Goal: Use online tool/utility: Utilize a website feature to perform a specific function

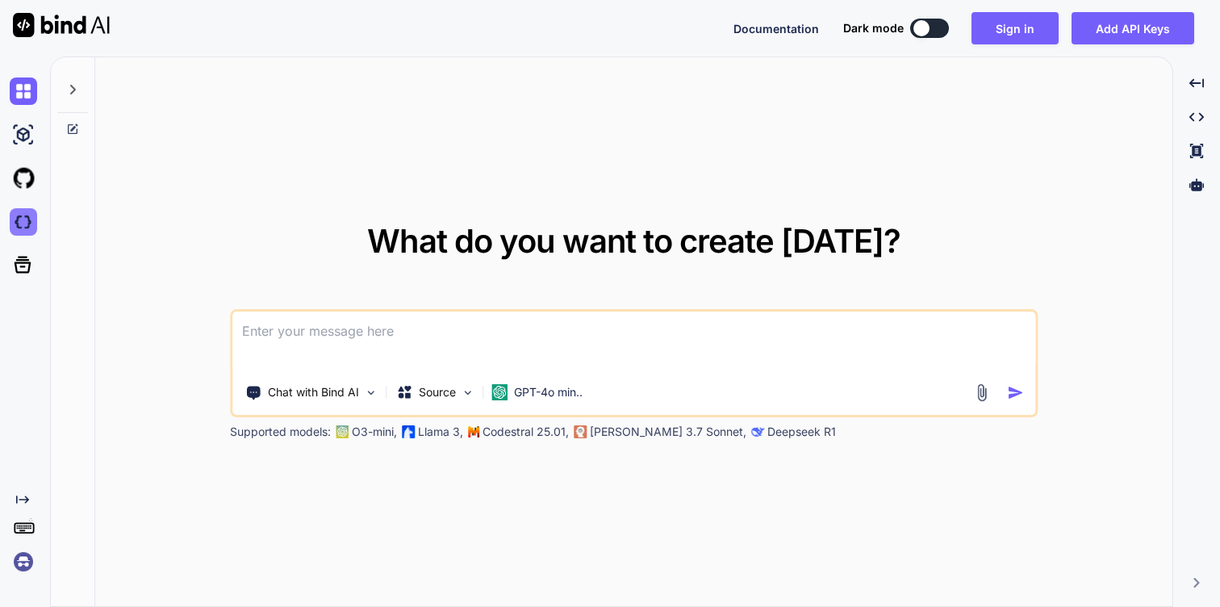
click at [24, 221] on img at bounding box center [23, 221] width 27 height 27
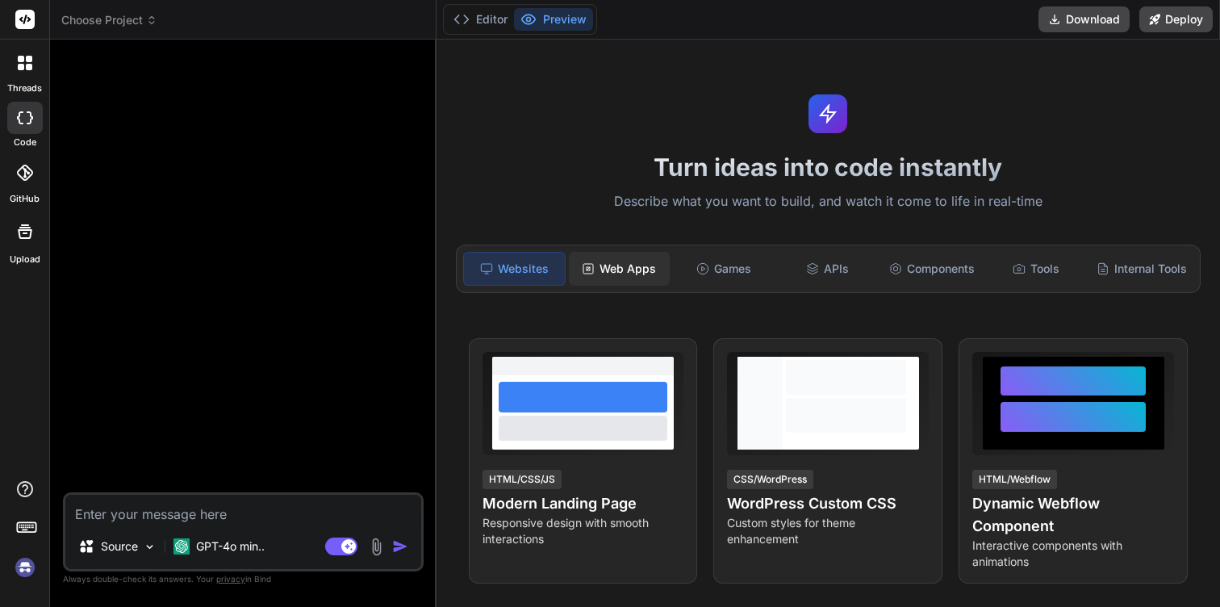
click at [634, 278] on div "Web Apps" at bounding box center [619, 269] width 101 height 34
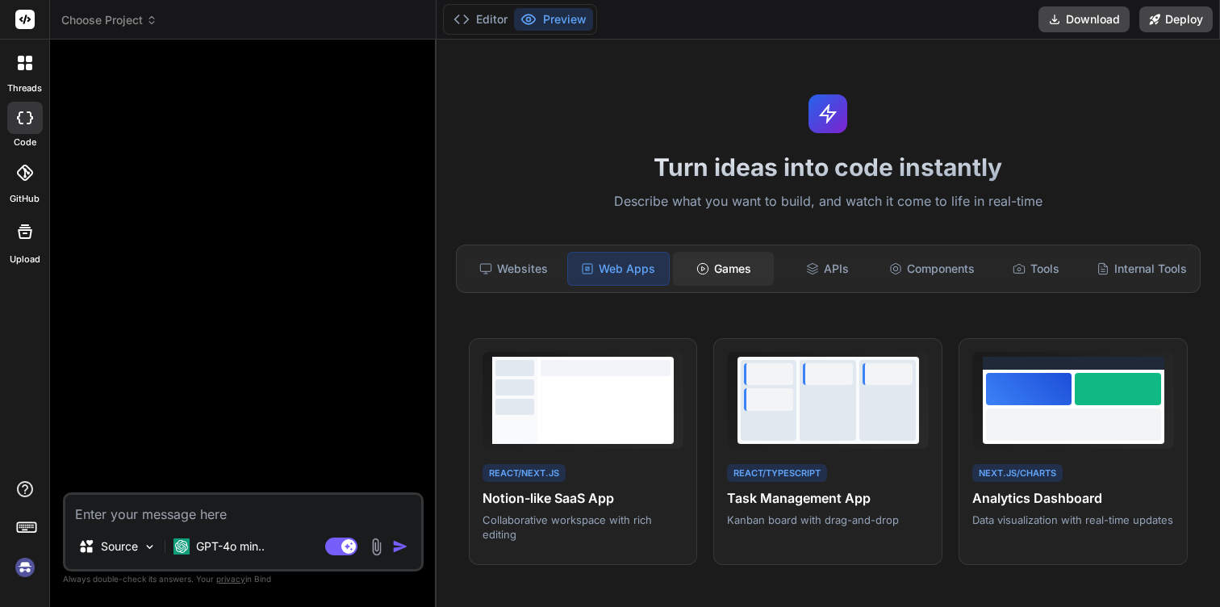
click at [711, 269] on div "Games" at bounding box center [723, 269] width 101 height 34
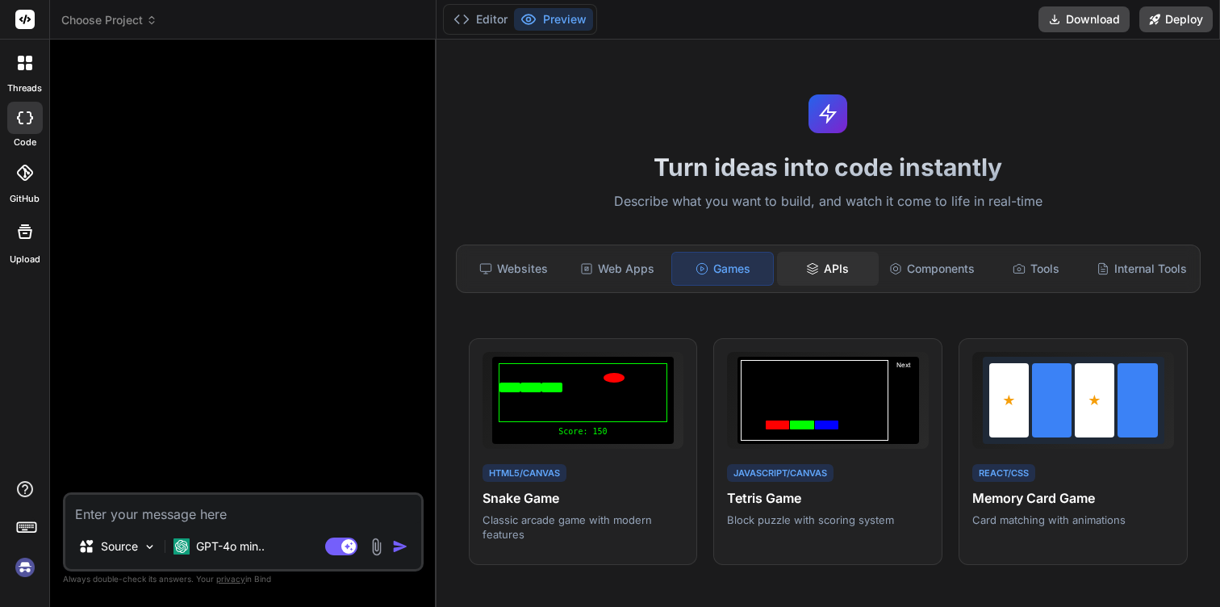
click at [836, 276] on div "APIs" at bounding box center [827, 269] width 101 height 34
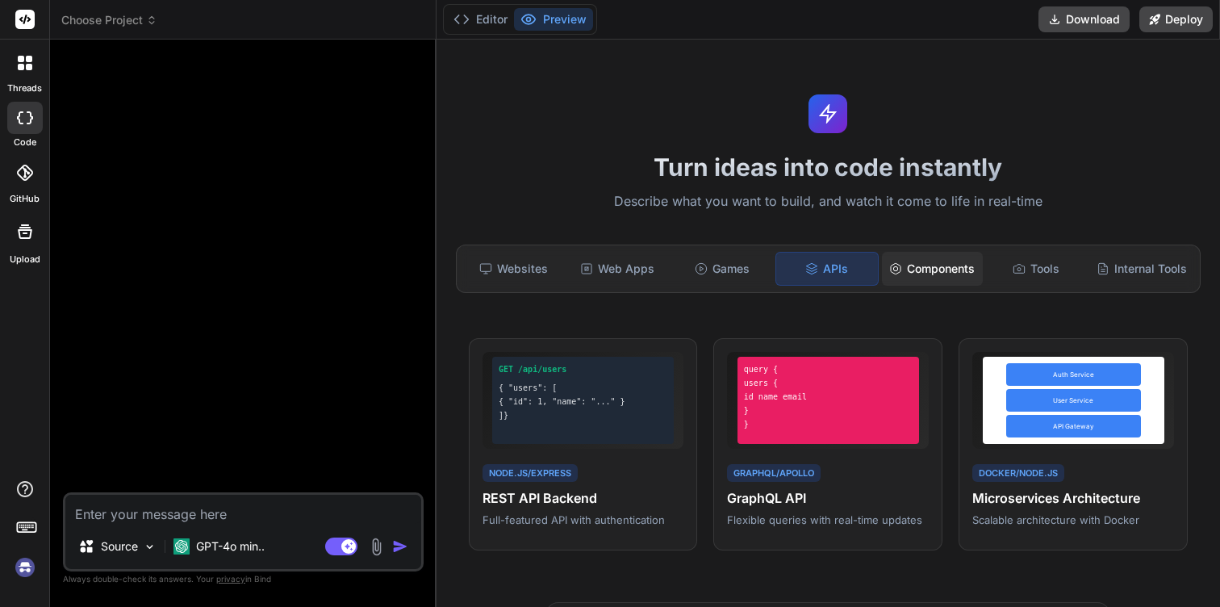
click at [926, 272] on div "Components" at bounding box center [932, 269] width 101 height 34
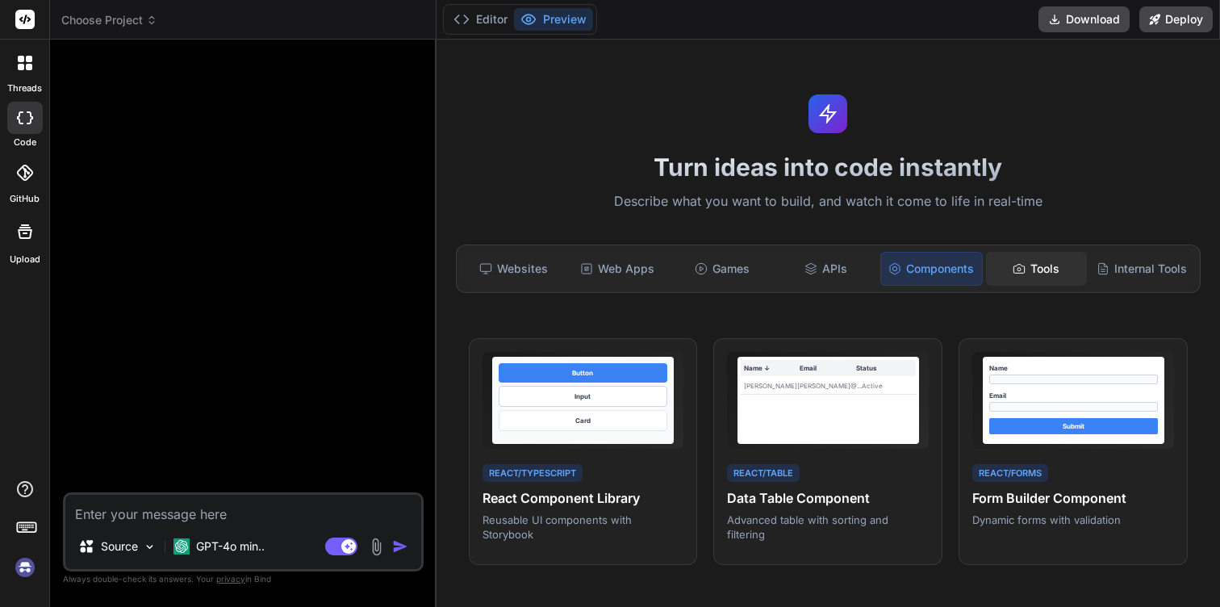
click at [1022, 274] on icon at bounding box center [1019, 268] width 13 height 13
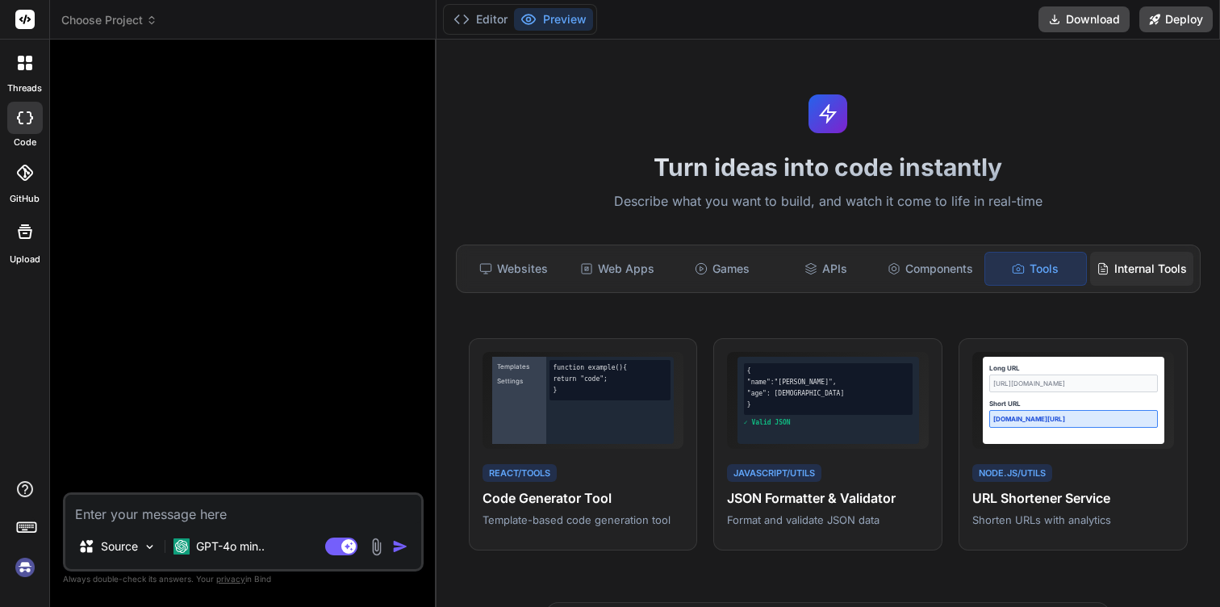
click at [1154, 268] on div "Internal Tools" at bounding box center [1141, 269] width 103 height 34
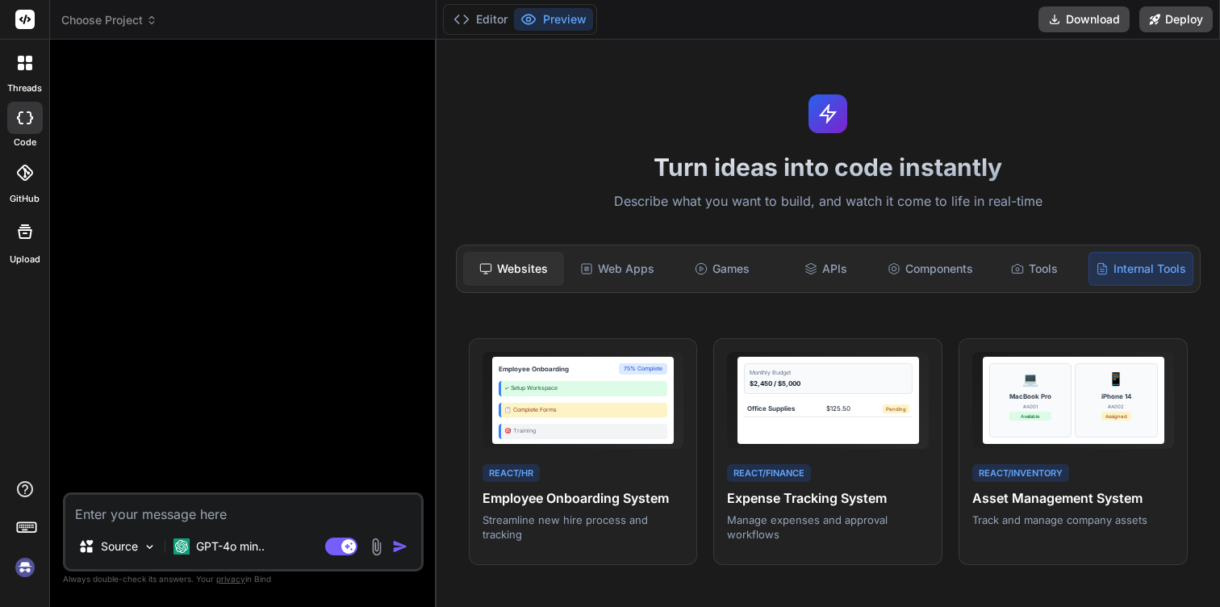
click at [515, 269] on div "Websites" at bounding box center [513, 269] width 101 height 34
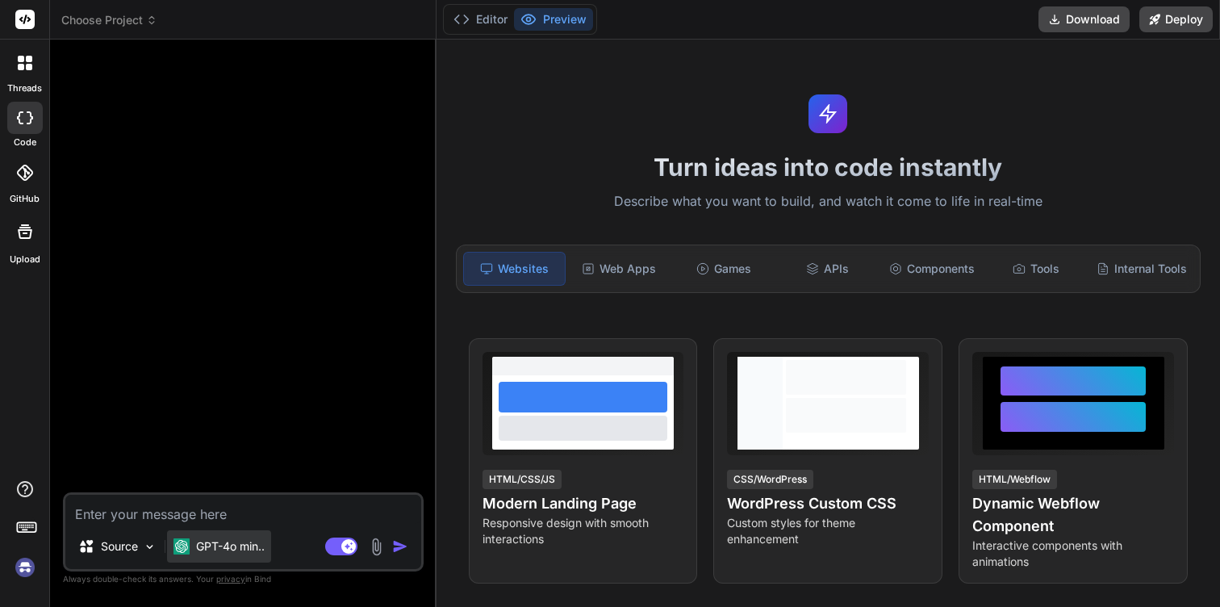
click at [243, 546] on p "GPT-4o min.." at bounding box center [230, 546] width 69 height 16
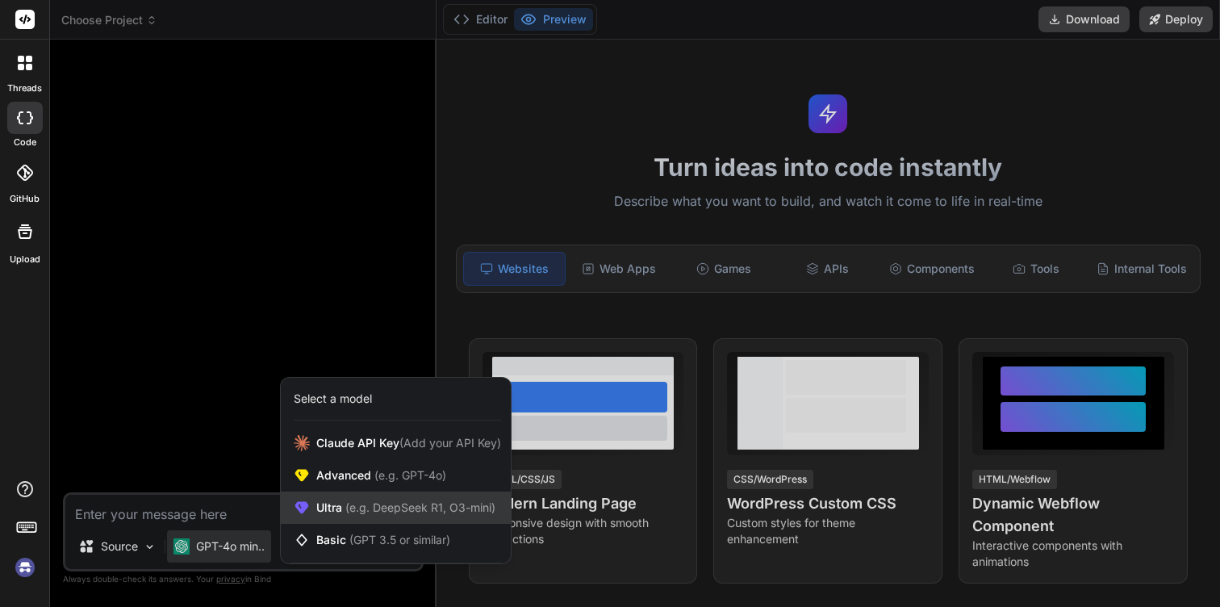
click at [379, 513] on span "(e.g. DeepSeek R1, O3-mini)" at bounding box center [418, 507] width 153 height 14
type textarea "x"
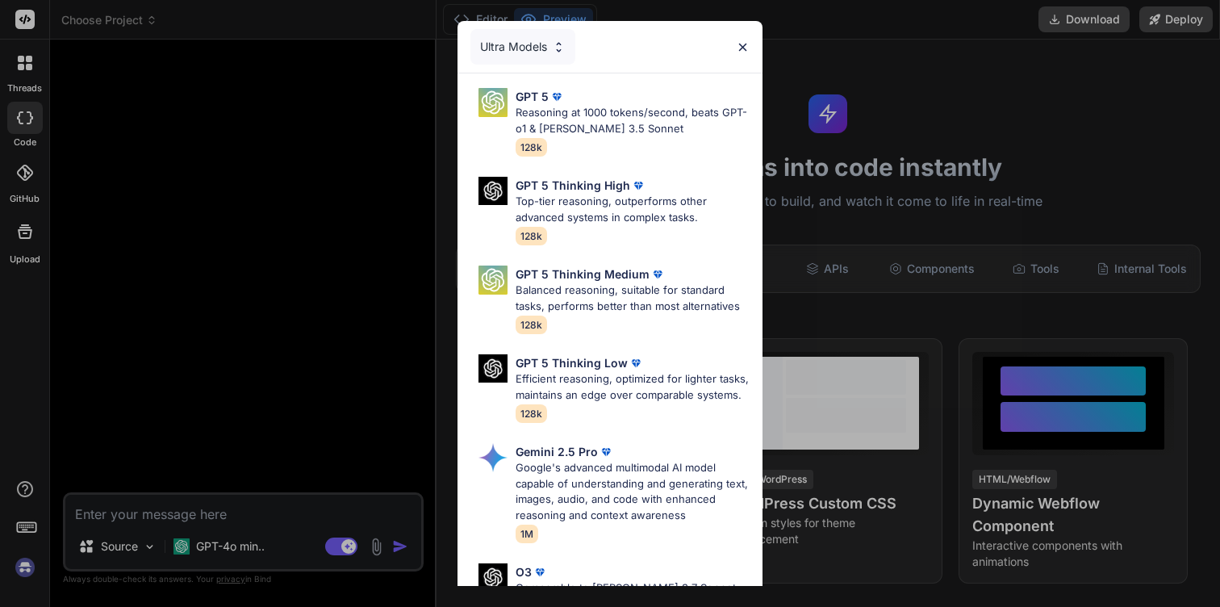
click at [553, 46] on img at bounding box center [559, 47] width 14 height 14
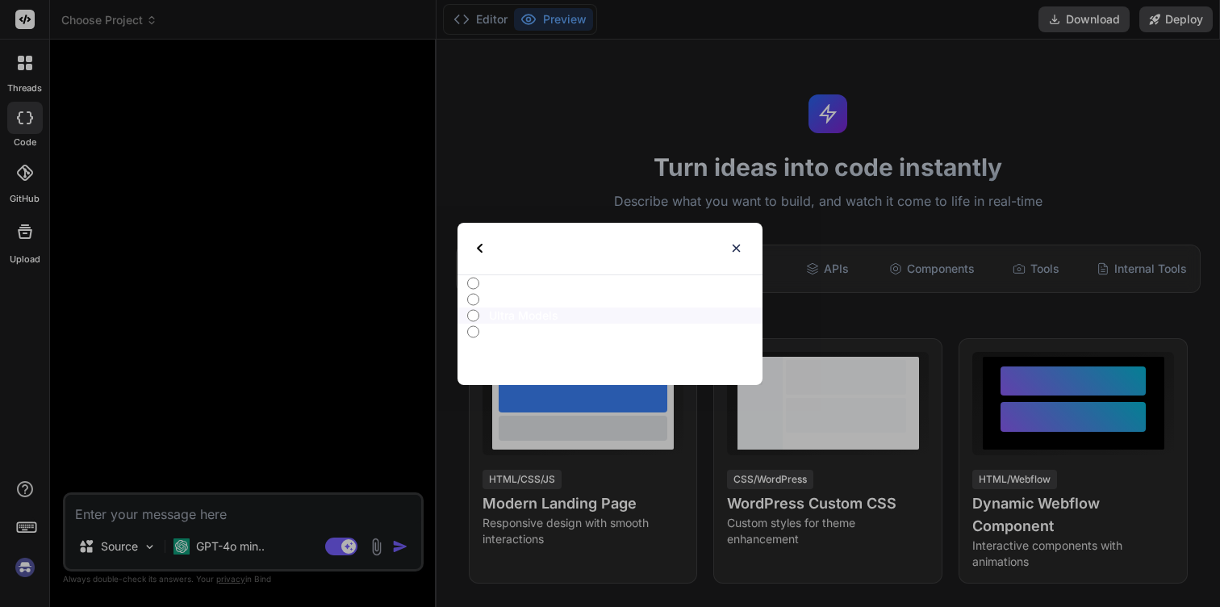
click at [511, 303] on p "Advanced Models" at bounding box center [626, 299] width 274 height 16
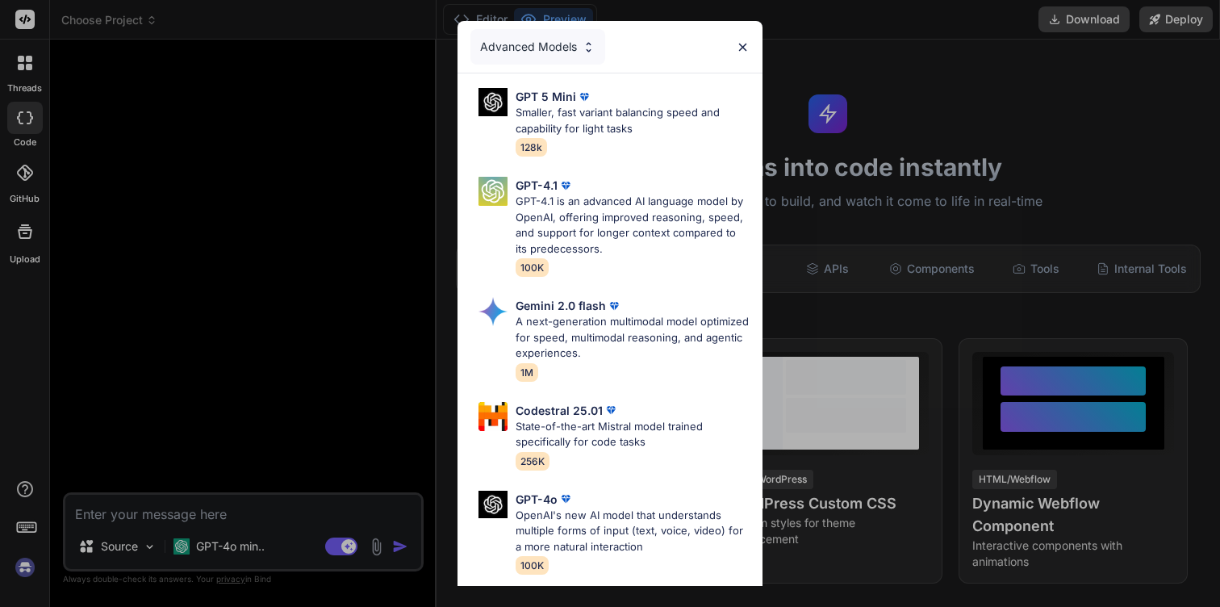
click at [542, 52] on div "Advanced Models" at bounding box center [537, 47] width 135 height 36
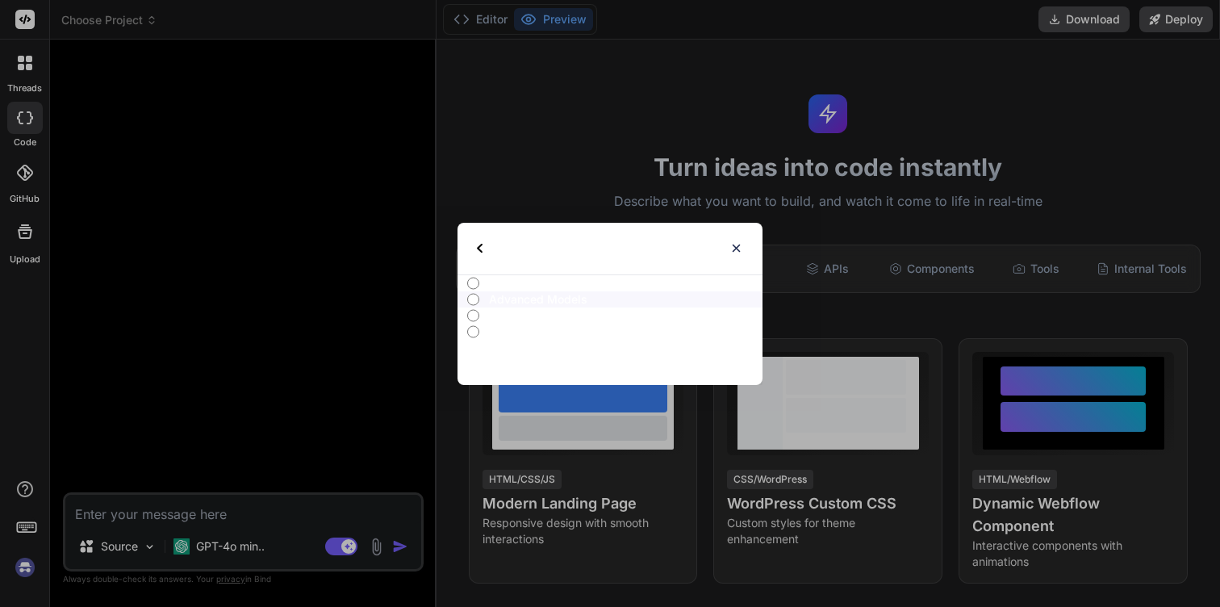
click at [474, 296] on input "Advanced Models" at bounding box center [473, 299] width 12 height 13
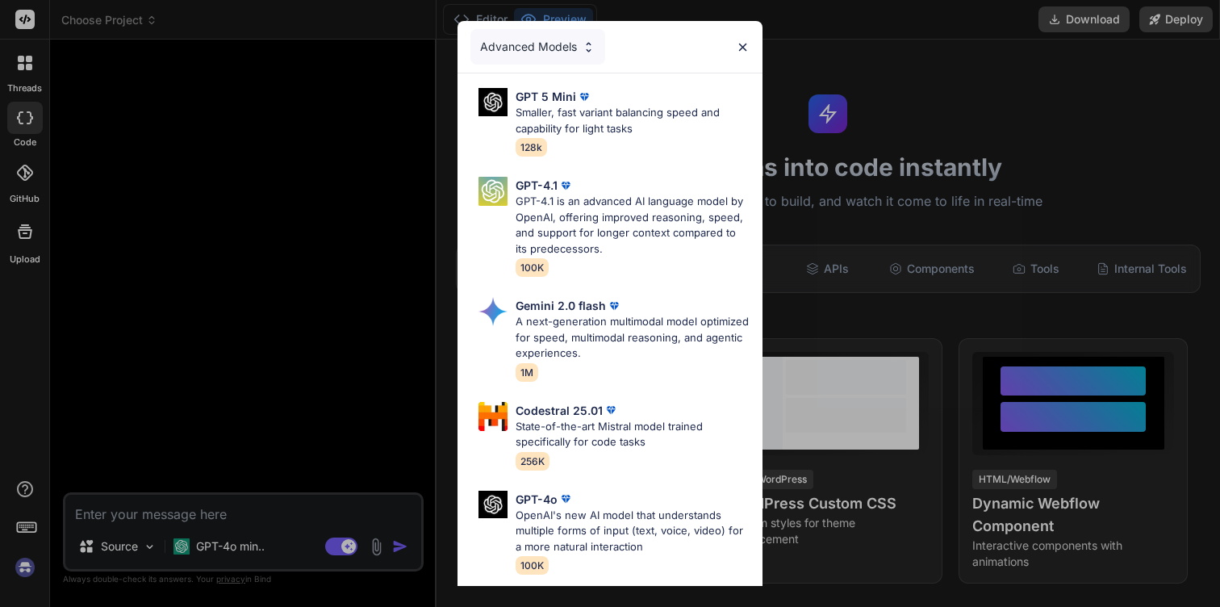
click at [540, 47] on div "Advanced Models" at bounding box center [537, 47] width 135 height 36
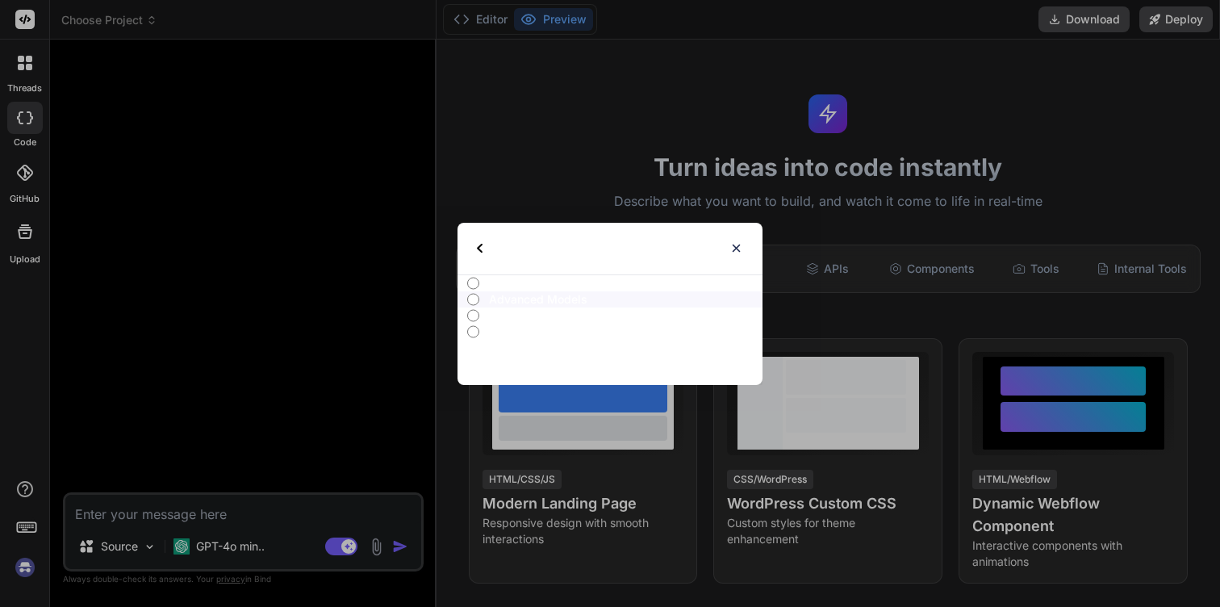
click at [512, 286] on p "All" at bounding box center [626, 283] width 274 height 16
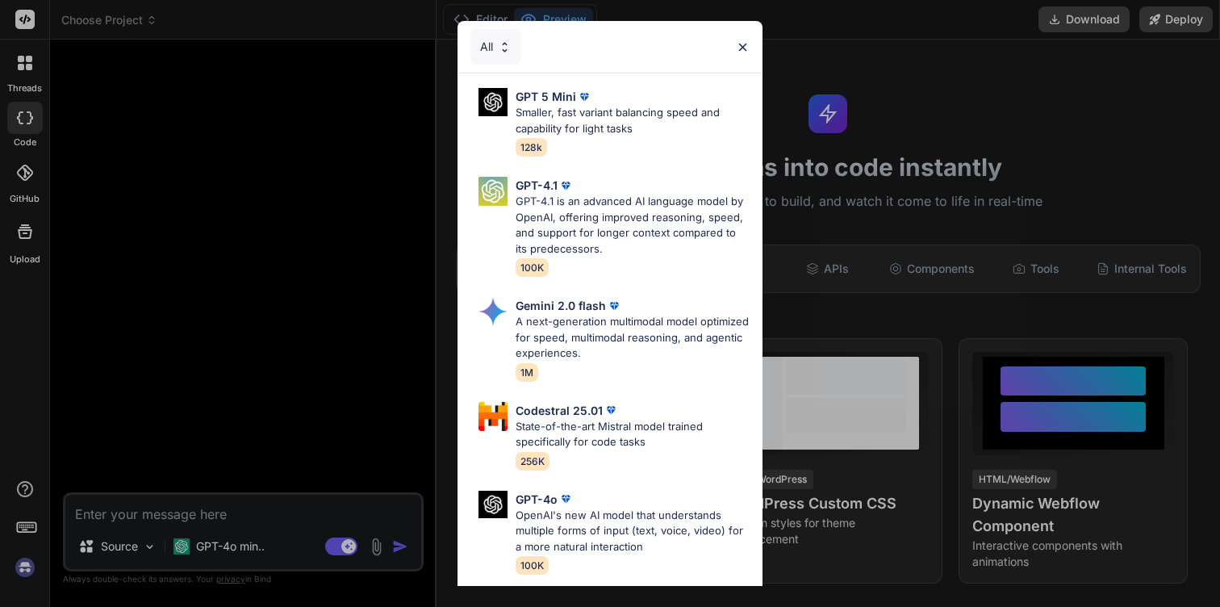
click at [499, 46] on img at bounding box center [505, 47] width 14 height 14
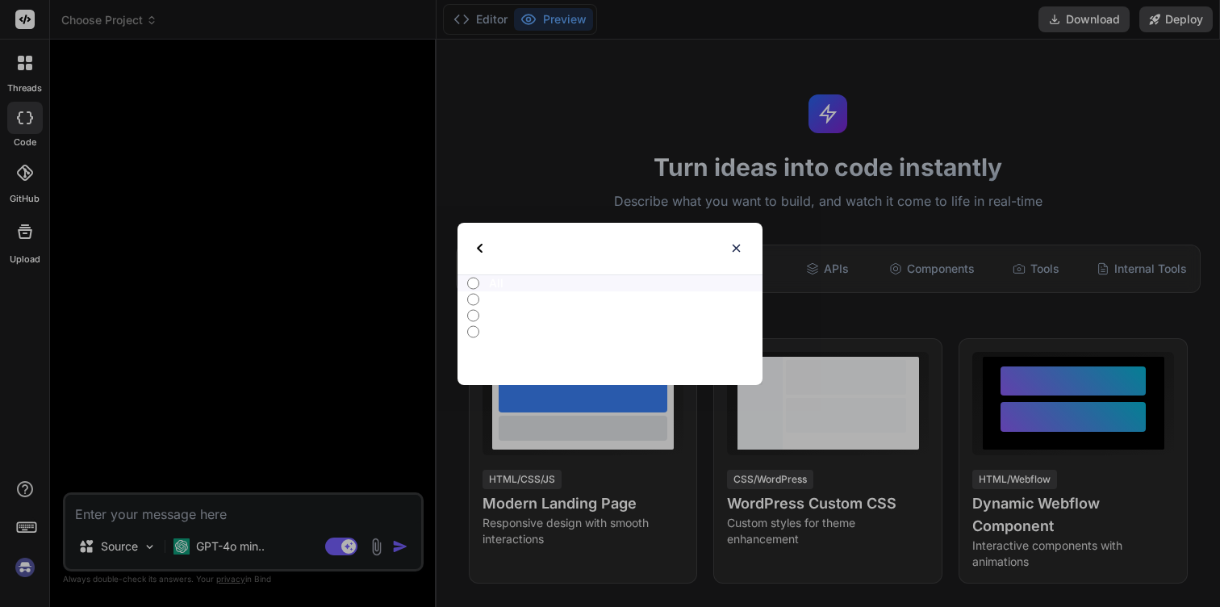
click at [495, 331] on p "Basic Models" at bounding box center [626, 332] width 274 height 16
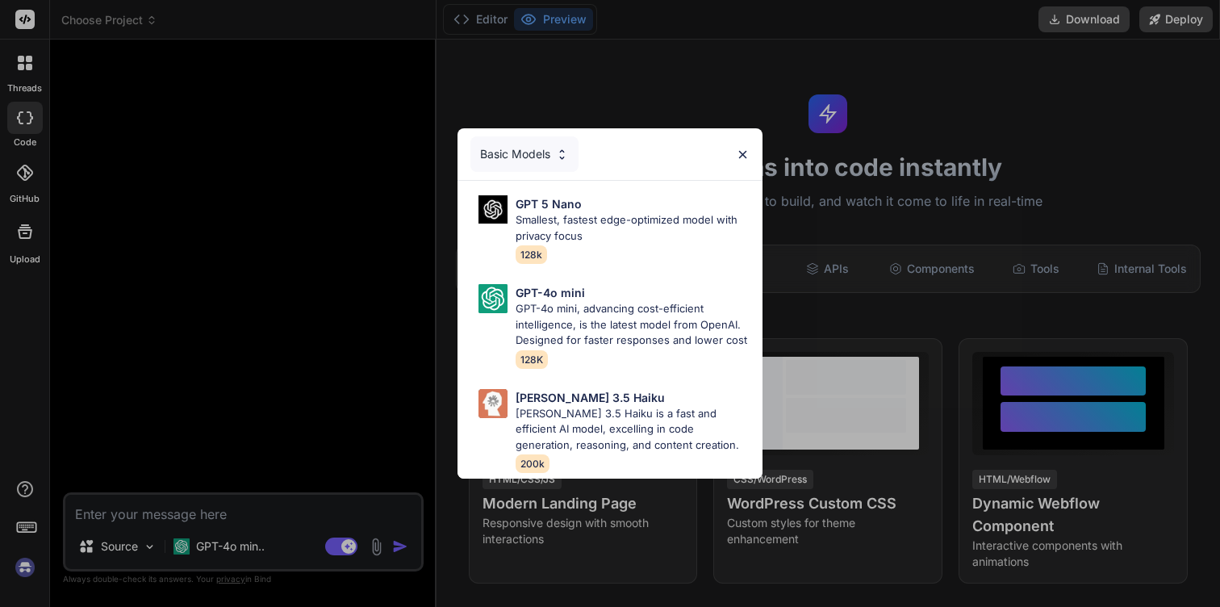
click at [544, 157] on div "Basic Models" at bounding box center [524, 154] width 108 height 36
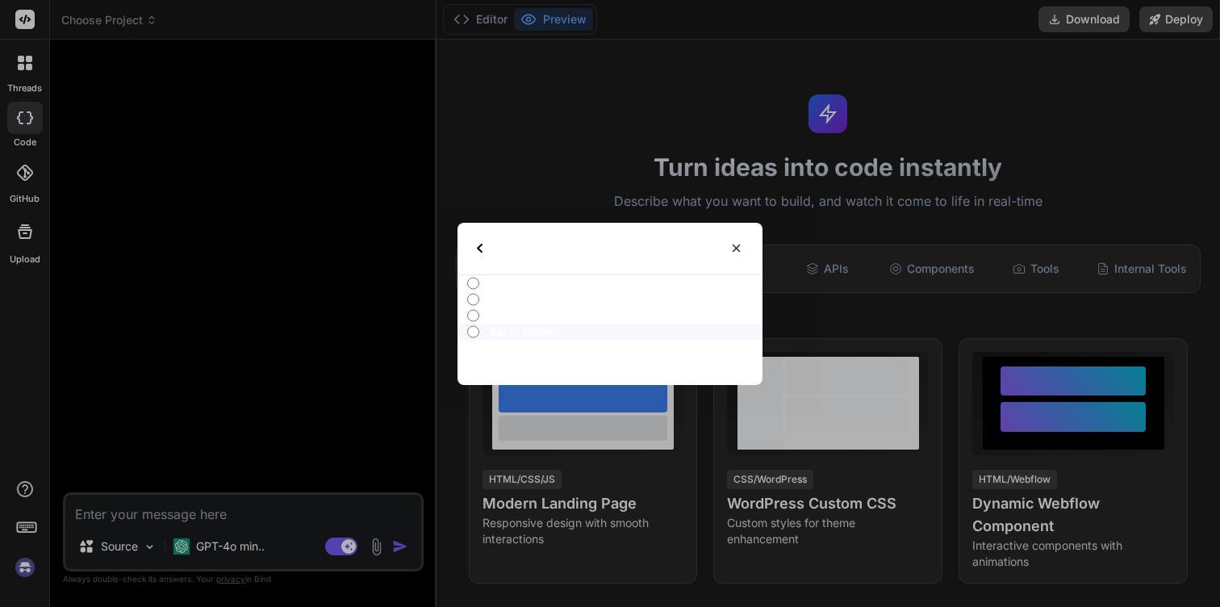
click at [541, 310] on p "Ultra Models" at bounding box center [626, 315] width 274 height 16
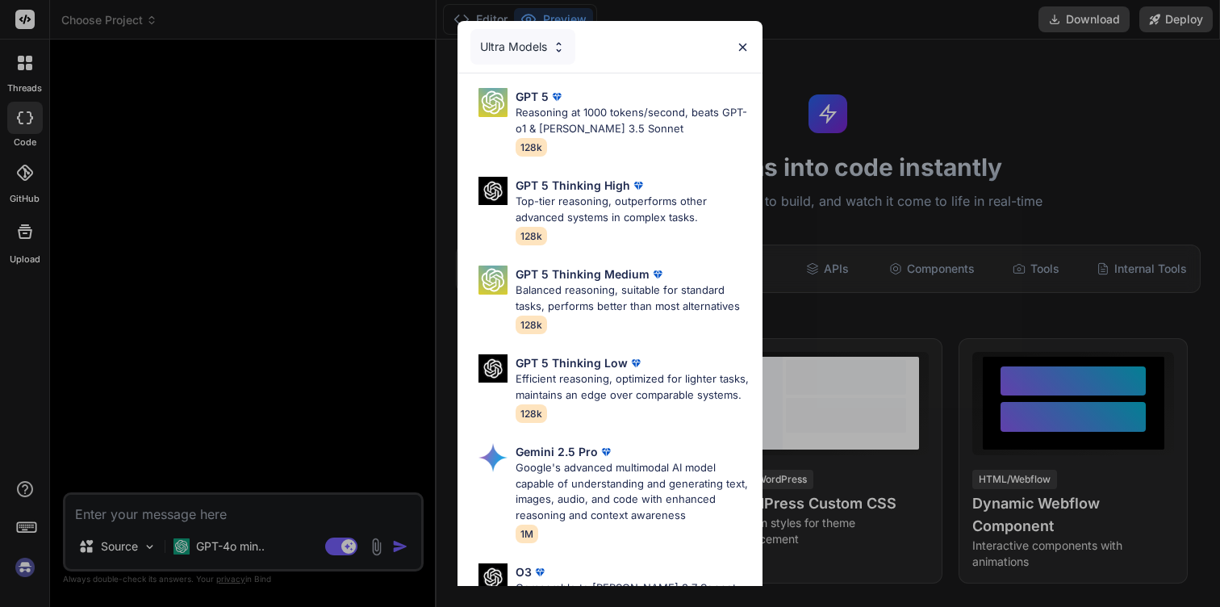
click at [750, 52] on div "Ultra Models" at bounding box center [610, 47] width 305 height 52
click at [613, 137] on div "GPT 5 Reasoning at 1000 tokens/second, beats GPT-o1 & [PERSON_NAME] 3.5 Sonnet …" at bounding box center [633, 122] width 234 height 68
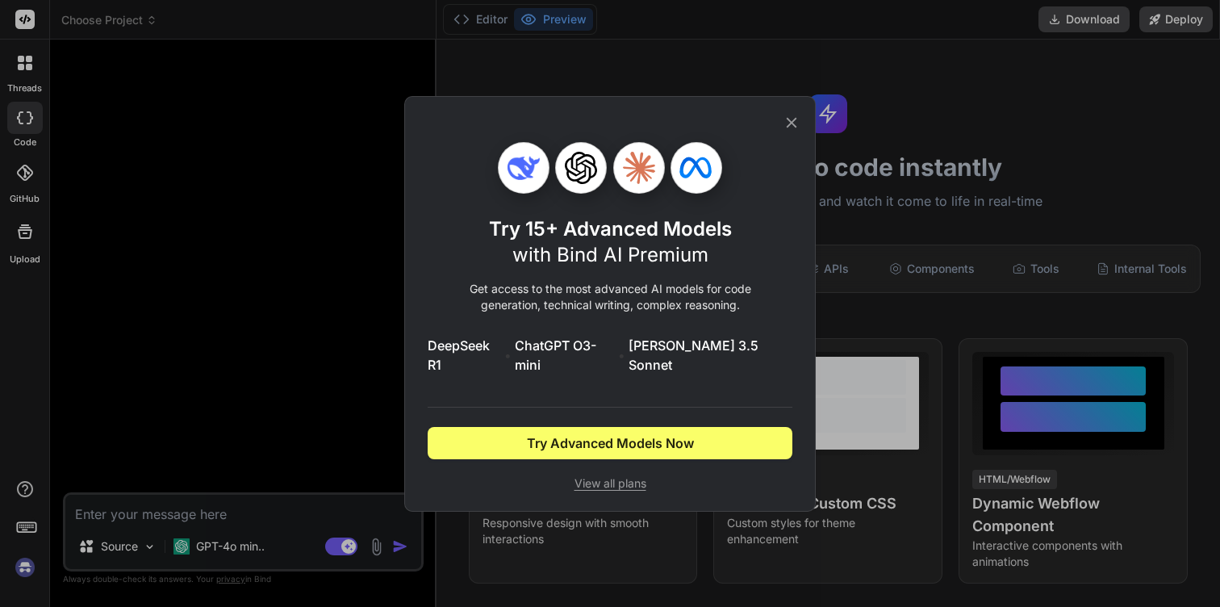
click at [798, 128] on icon at bounding box center [792, 123] width 18 height 18
